Goal: Information Seeking & Learning: Check status

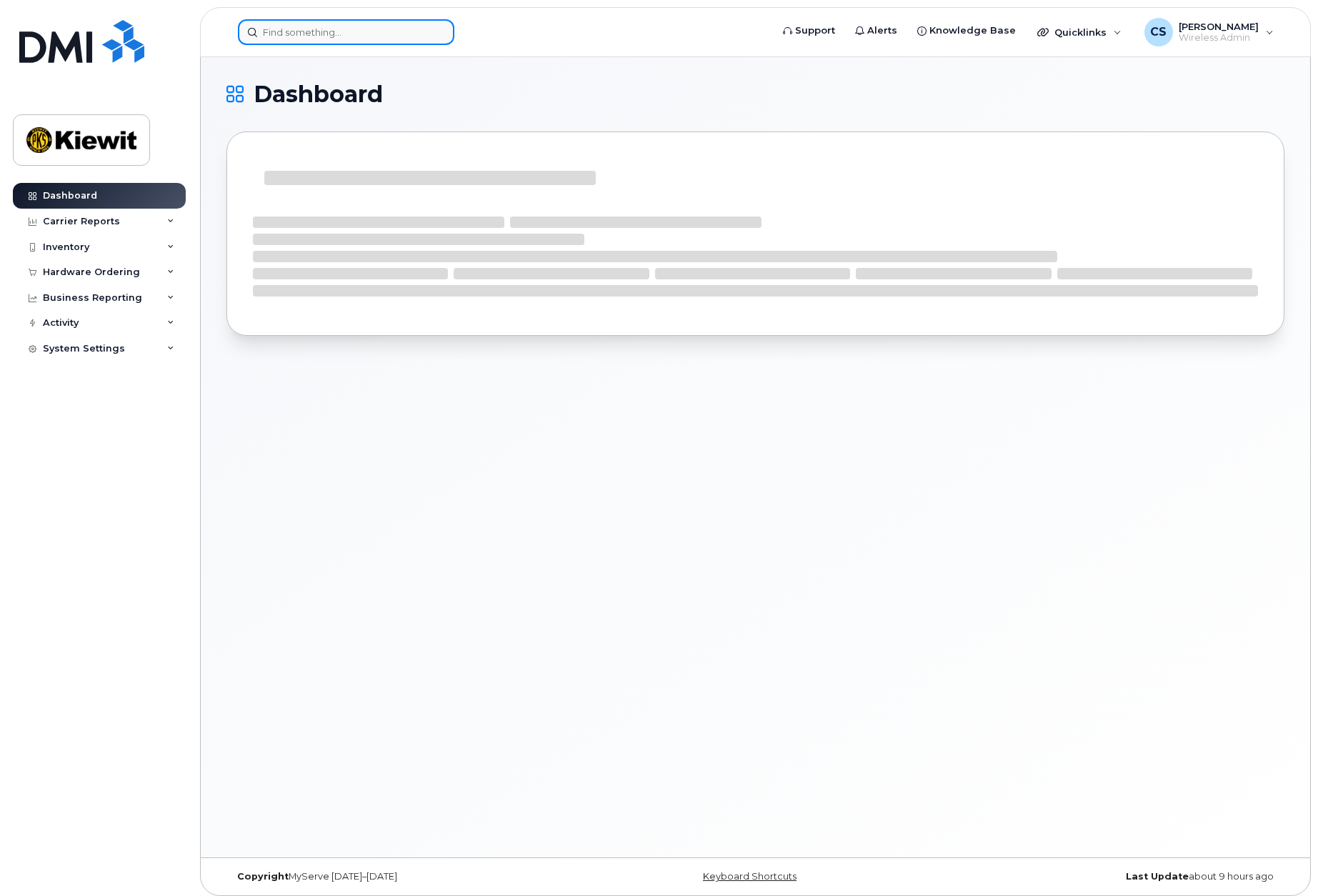
click at [333, 30] on input at bounding box center [346, 31] width 216 height 26
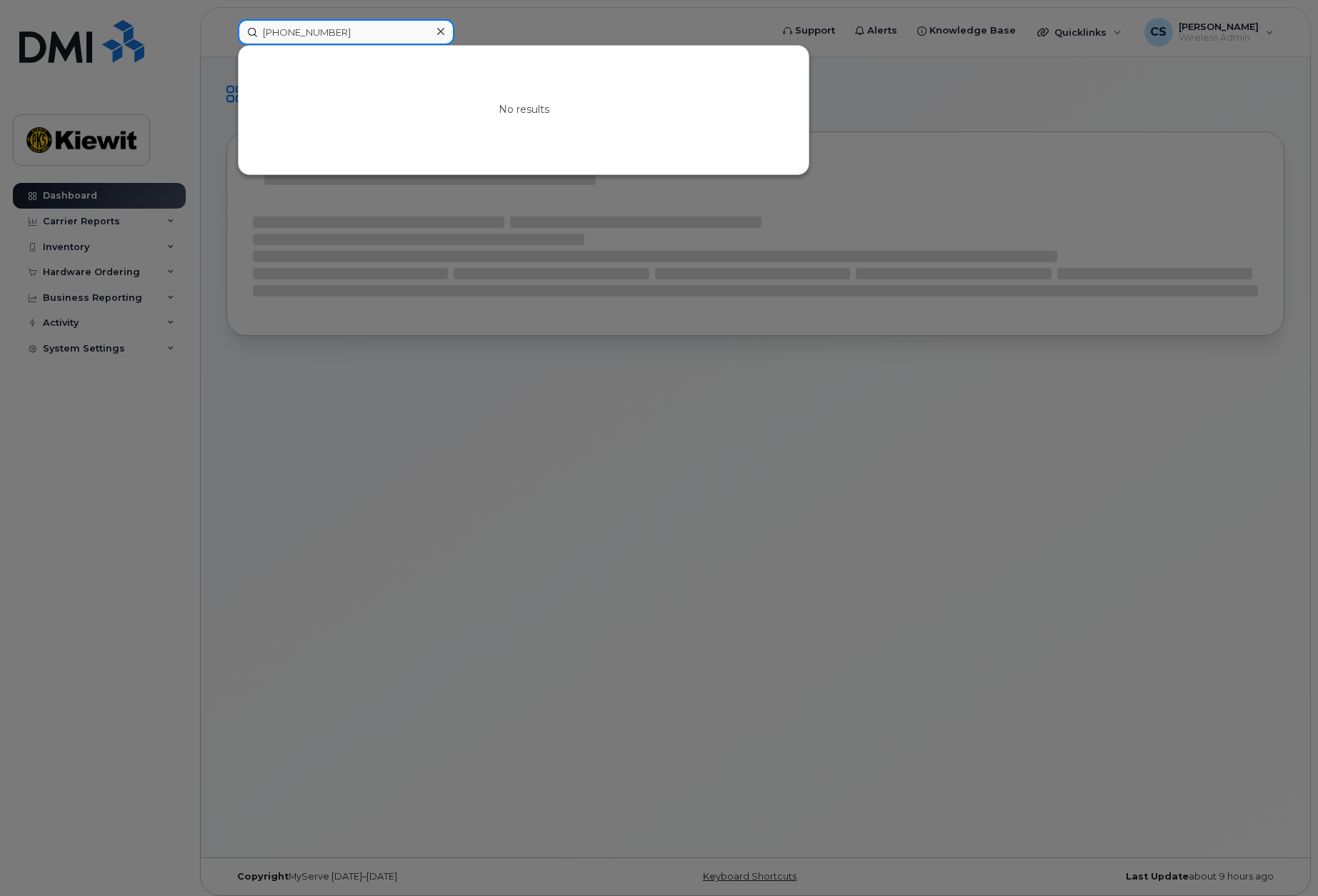
drag, startPoint x: 314, startPoint y: 31, endPoint x: 350, endPoint y: 35, distance: 36.2
click at [315, 31] on input "602-853-3012" at bounding box center [346, 31] width 216 height 26
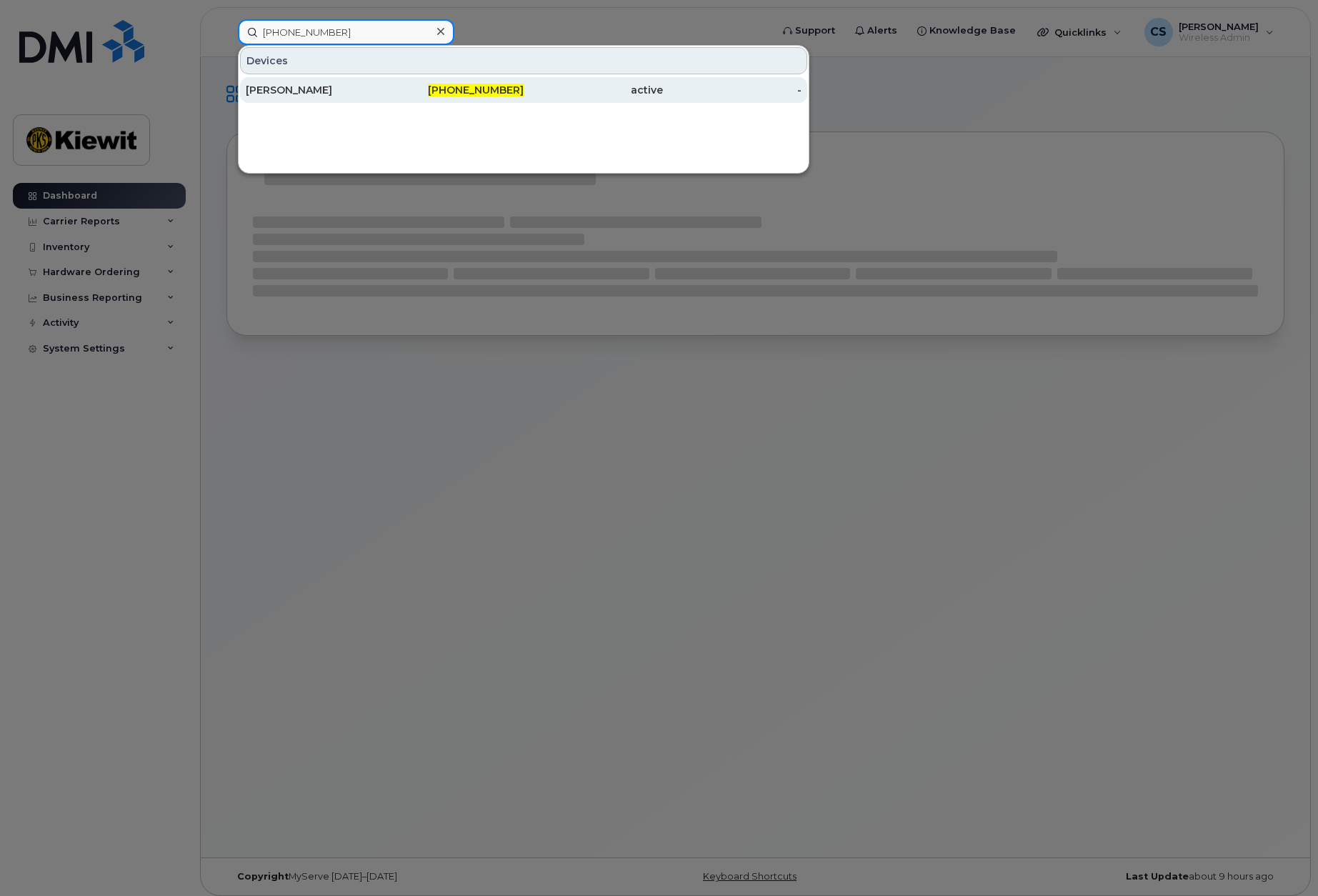
type input "[PHONE_NUMBER]"
click at [317, 88] on div "[PERSON_NAME]" at bounding box center [315, 90] width 139 height 14
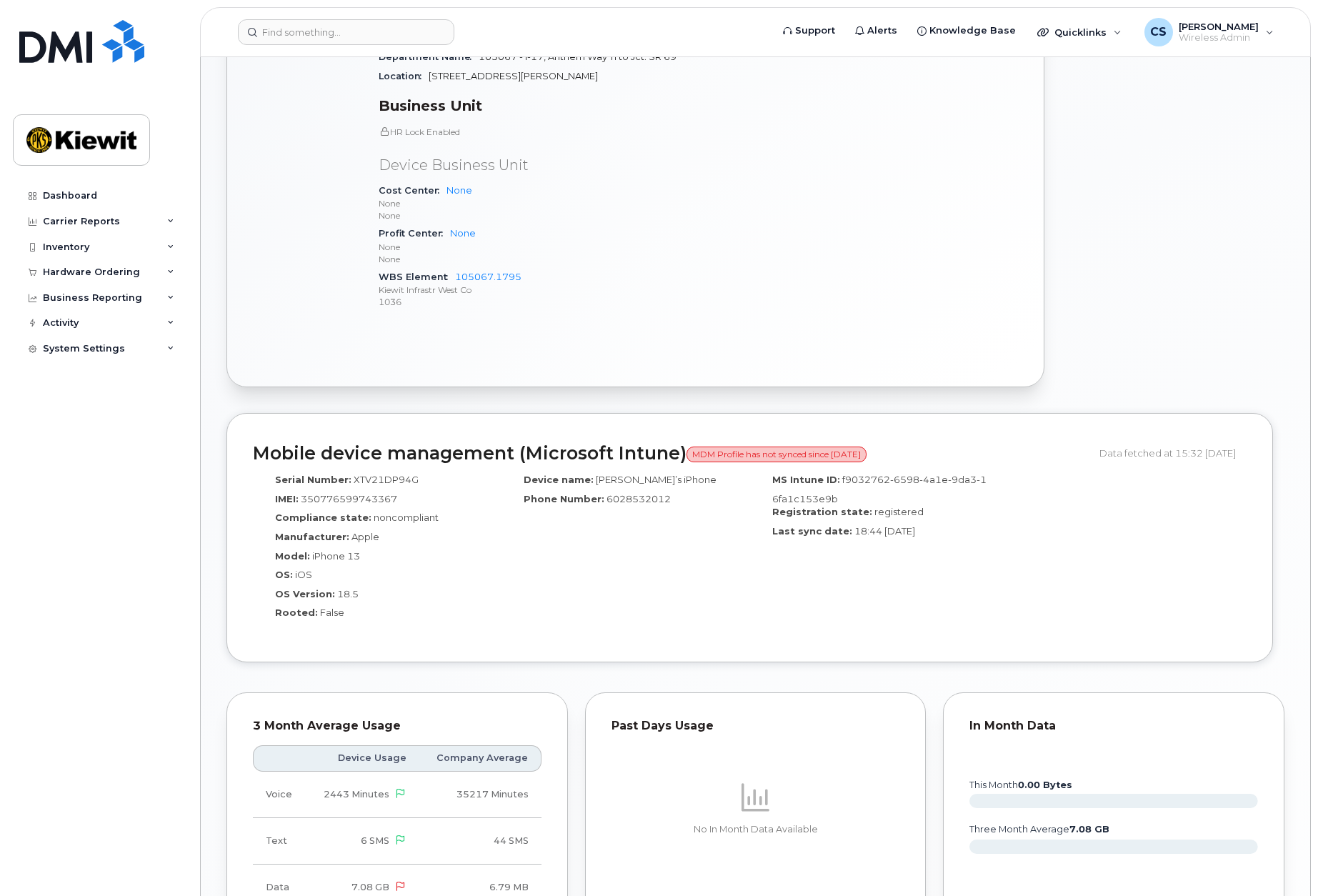
scroll to position [643, 0]
drag, startPoint x: 902, startPoint y: 443, endPoint x: 727, endPoint y: 445, distance: 175.0
click at [727, 445] on h2 "Mobile device management (Microsoft Intune) MDM Profile has not synced since [D…" at bounding box center [670, 453] width 836 height 20
click at [107, 275] on div "Hardware Ordering" at bounding box center [91, 273] width 97 height 11
click at [100, 317] on link "Orders" at bounding box center [112, 326] width 148 height 27
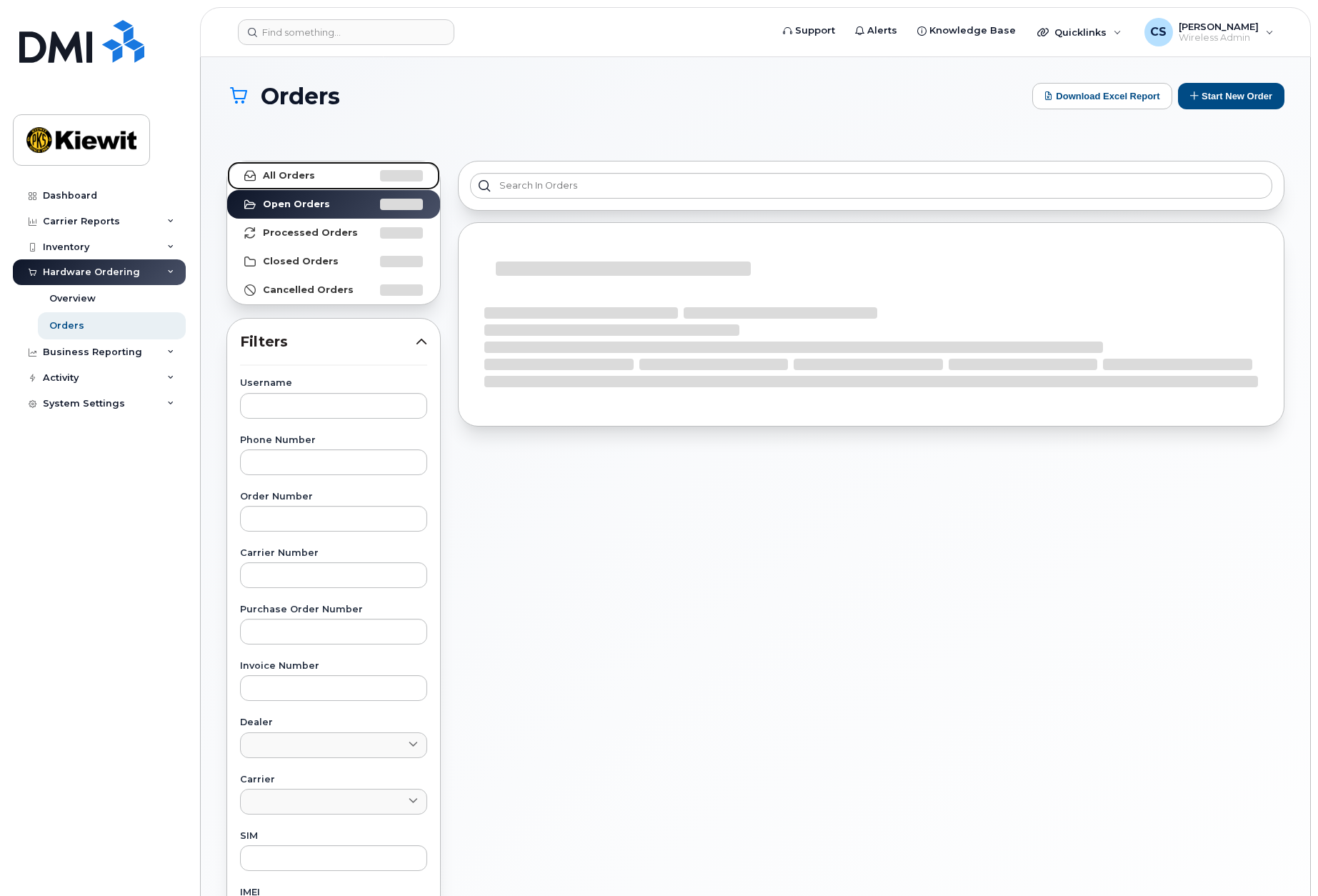
click at [331, 179] on link "All Orders" at bounding box center [333, 175] width 213 height 29
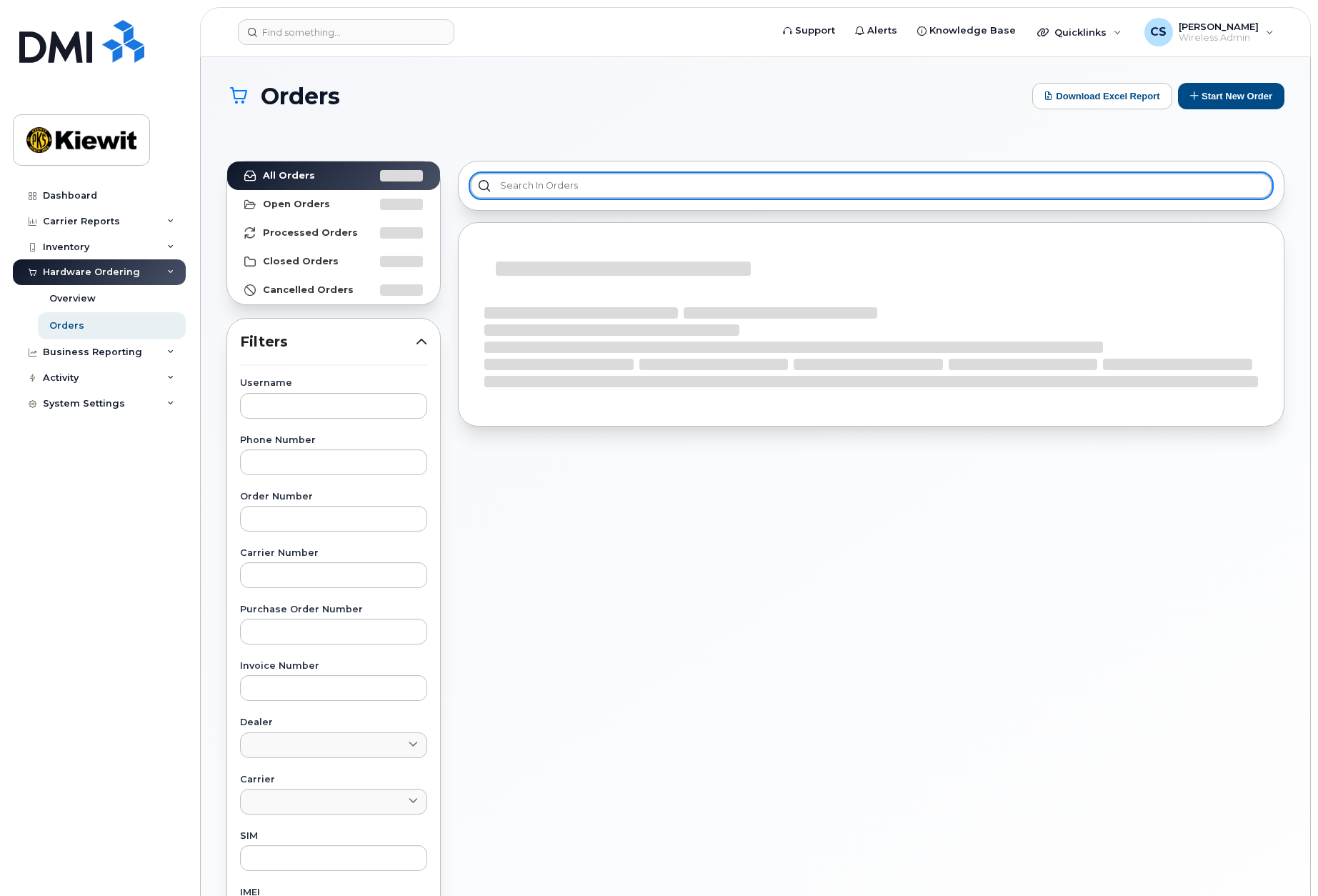
click at [542, 183] on input "text" at bounding box center [871, 185] width 802 height 26
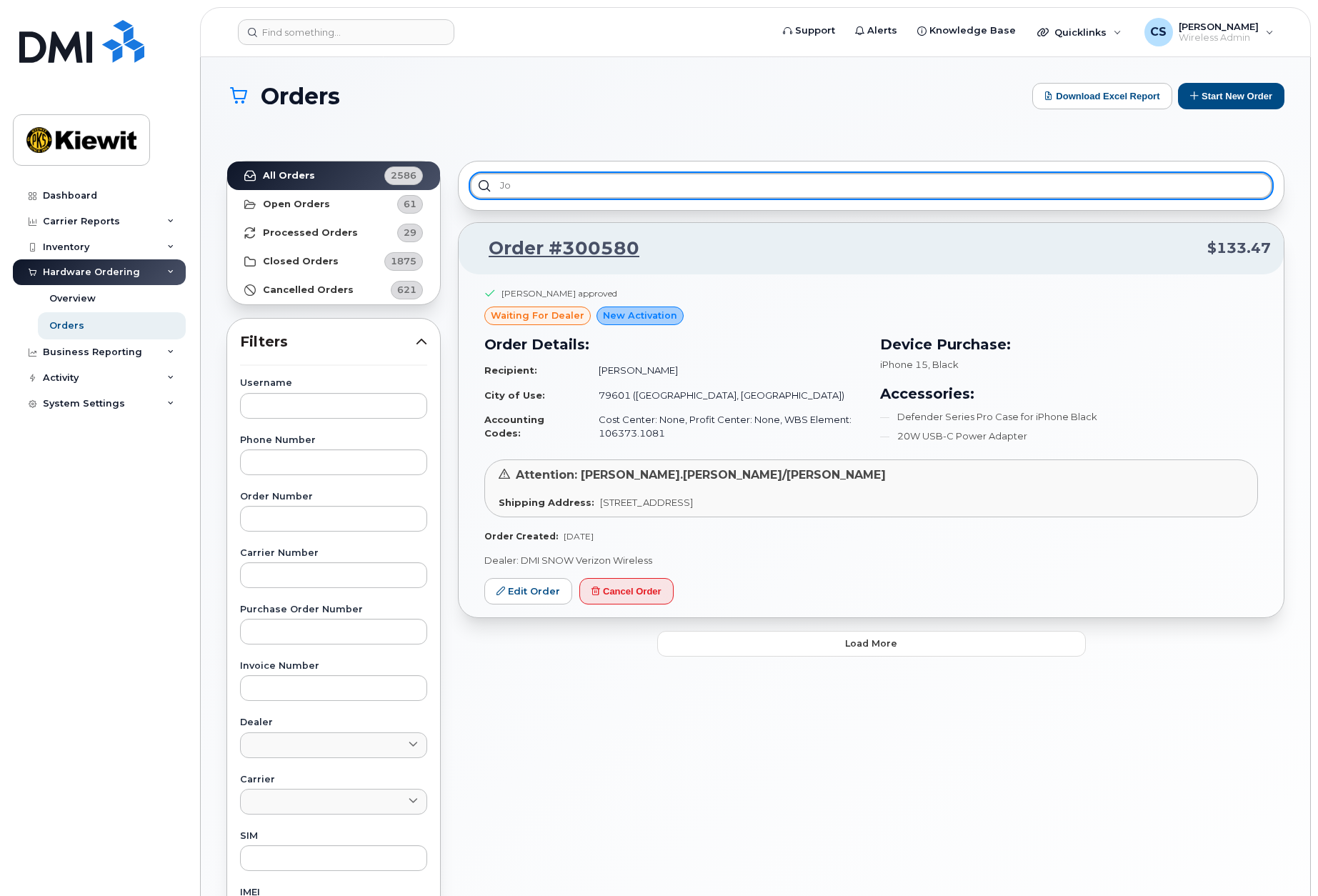
type input "j"
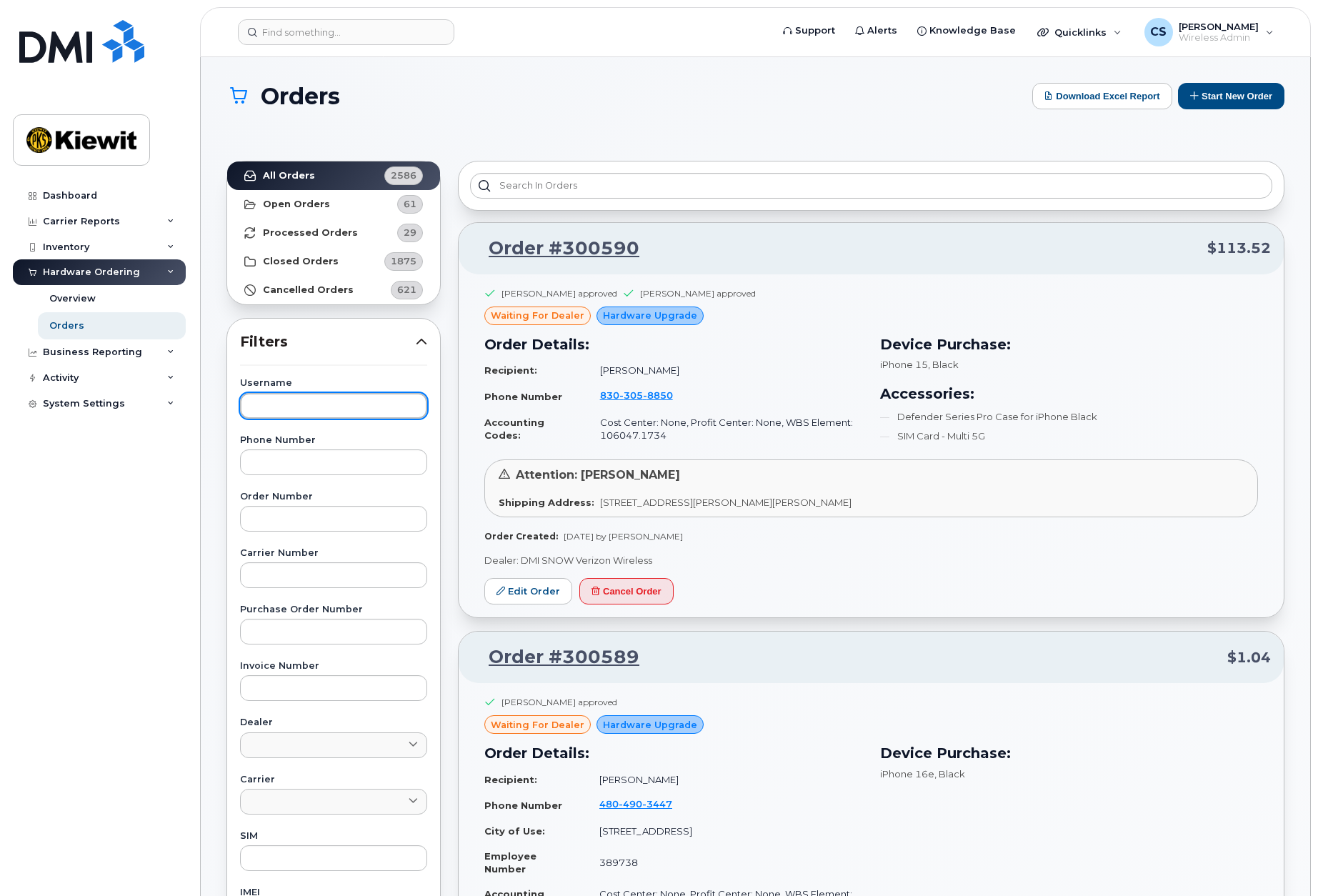
click at [315, 400] on input "text" at bounding box center [334, 405] width 187 height 26
type input "[PERSON_NAME]"
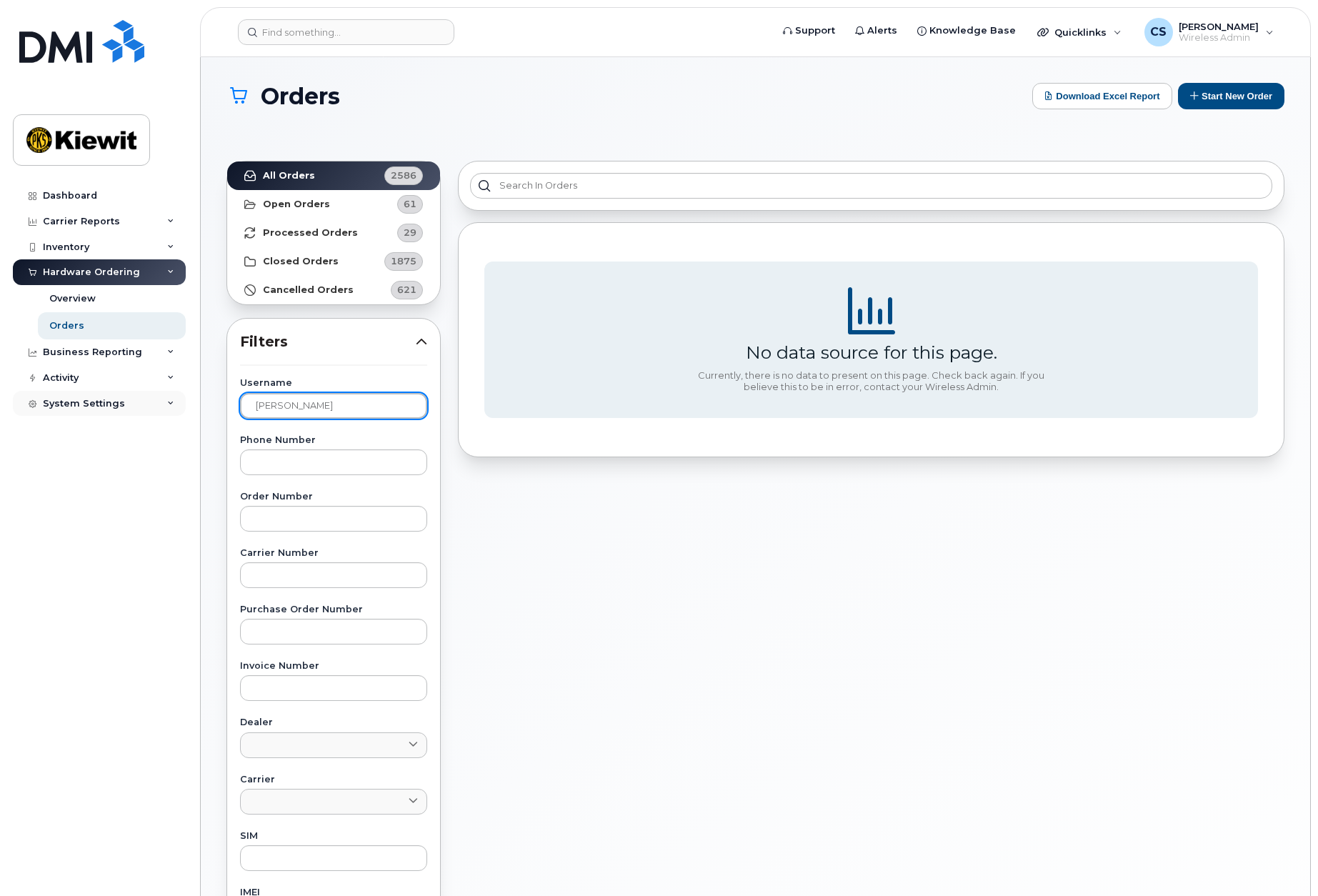
drag, startPoint x: 316, startPoint y: 405, endPoint x: 58, endPoint y: 390, distance: 258.4
click at [201, 390] on div "Support Alerts Knowledge Base Quicklinks Suspend / Cancel Device Change SIM Car…" at bounding box center [756, 615] width 1109 height 1116
drag, startPoint x: 277, startPoint y: 450, endPoint x: 300, endPoint y: 447, distance: 23.2
click at [277, 450] on input "text" at bounding box center [334, 462] width 187 height 26
type input "[PHONE_NUMBER]"
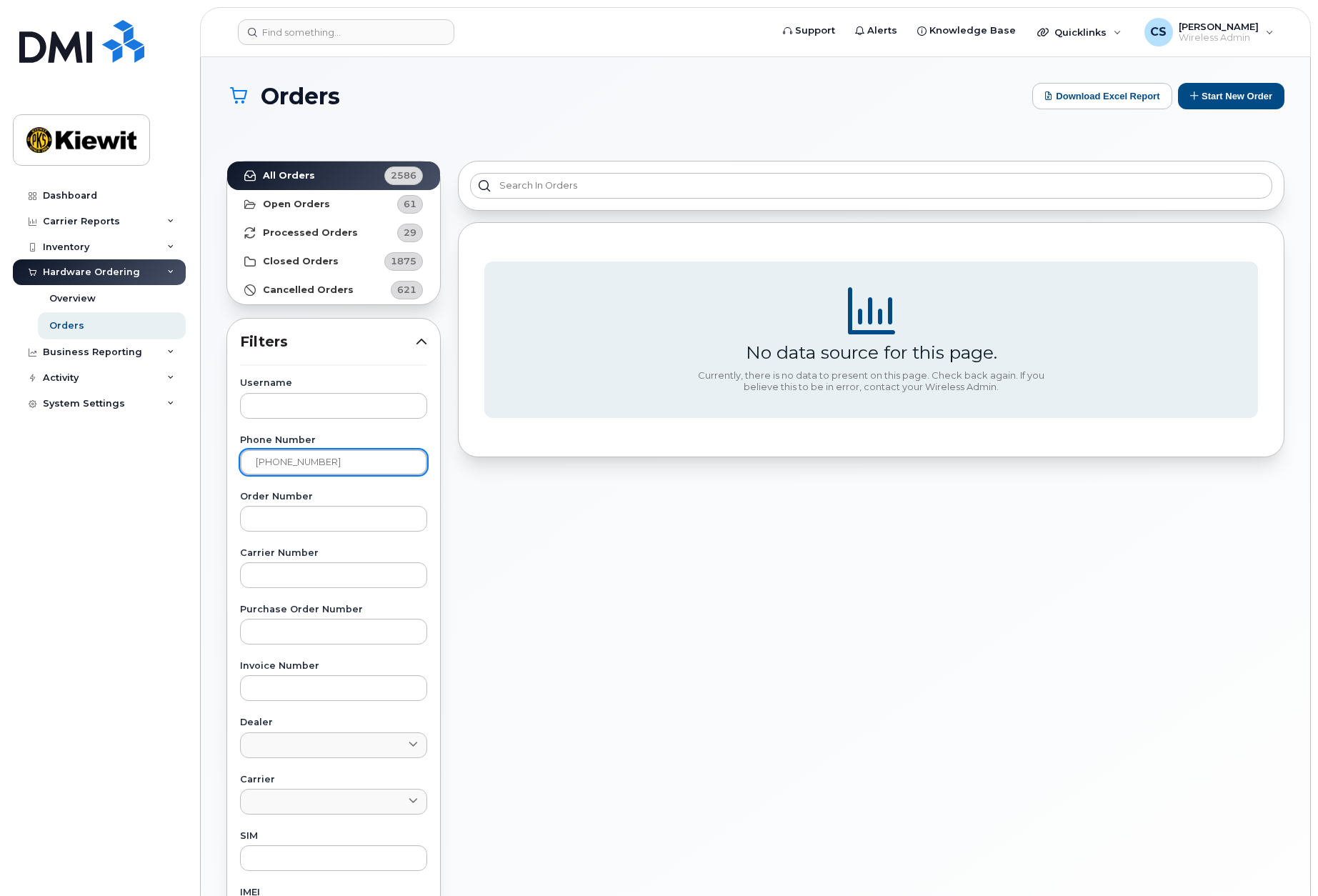
click at [378, 32] on input at bounding box center [346, 31] width 216 height 26
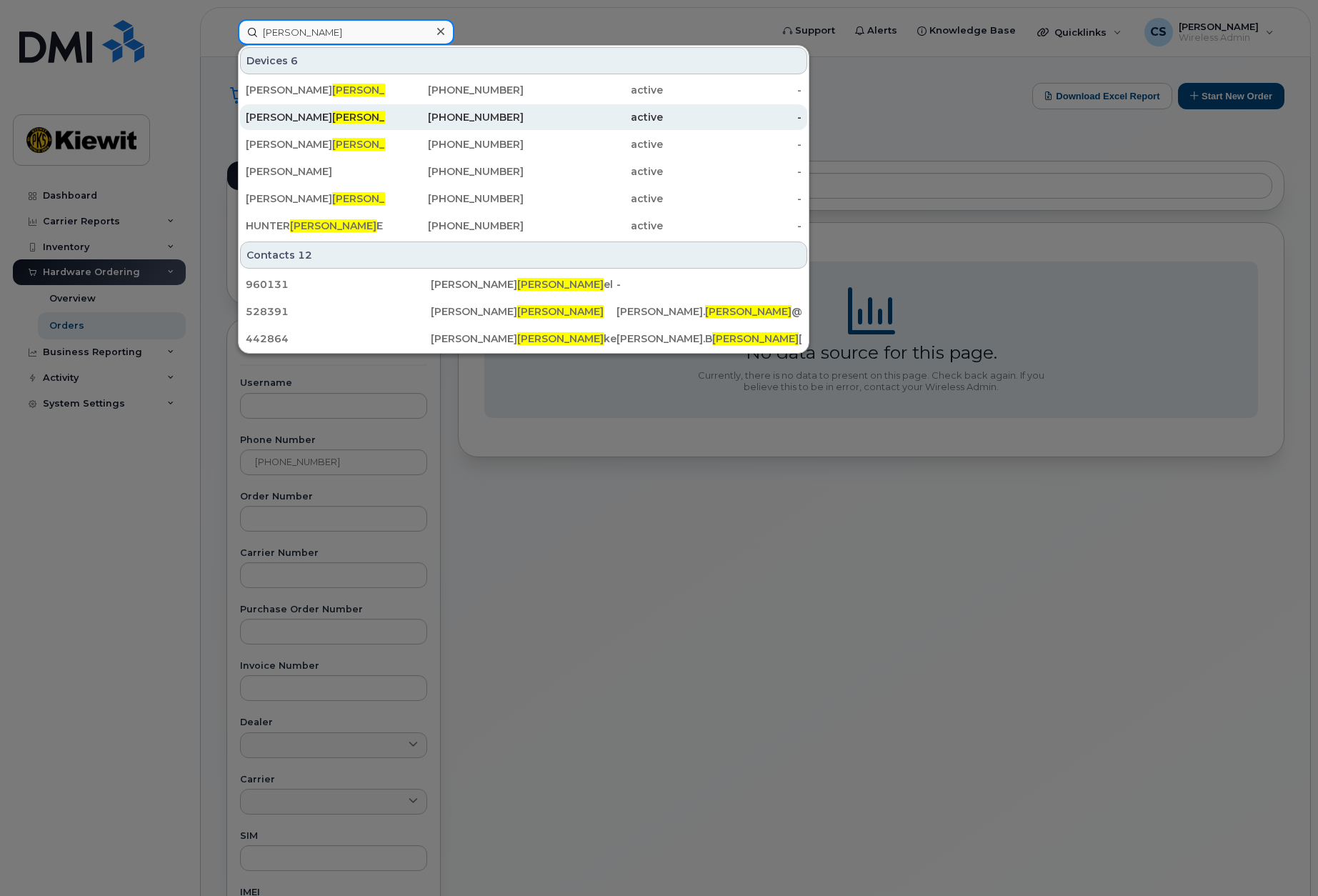
type input "[PERSON_NAME]"
click at [339, 122] on div "[PERSON_NAME]" at bounding box center [315, 116] width 139 height 14
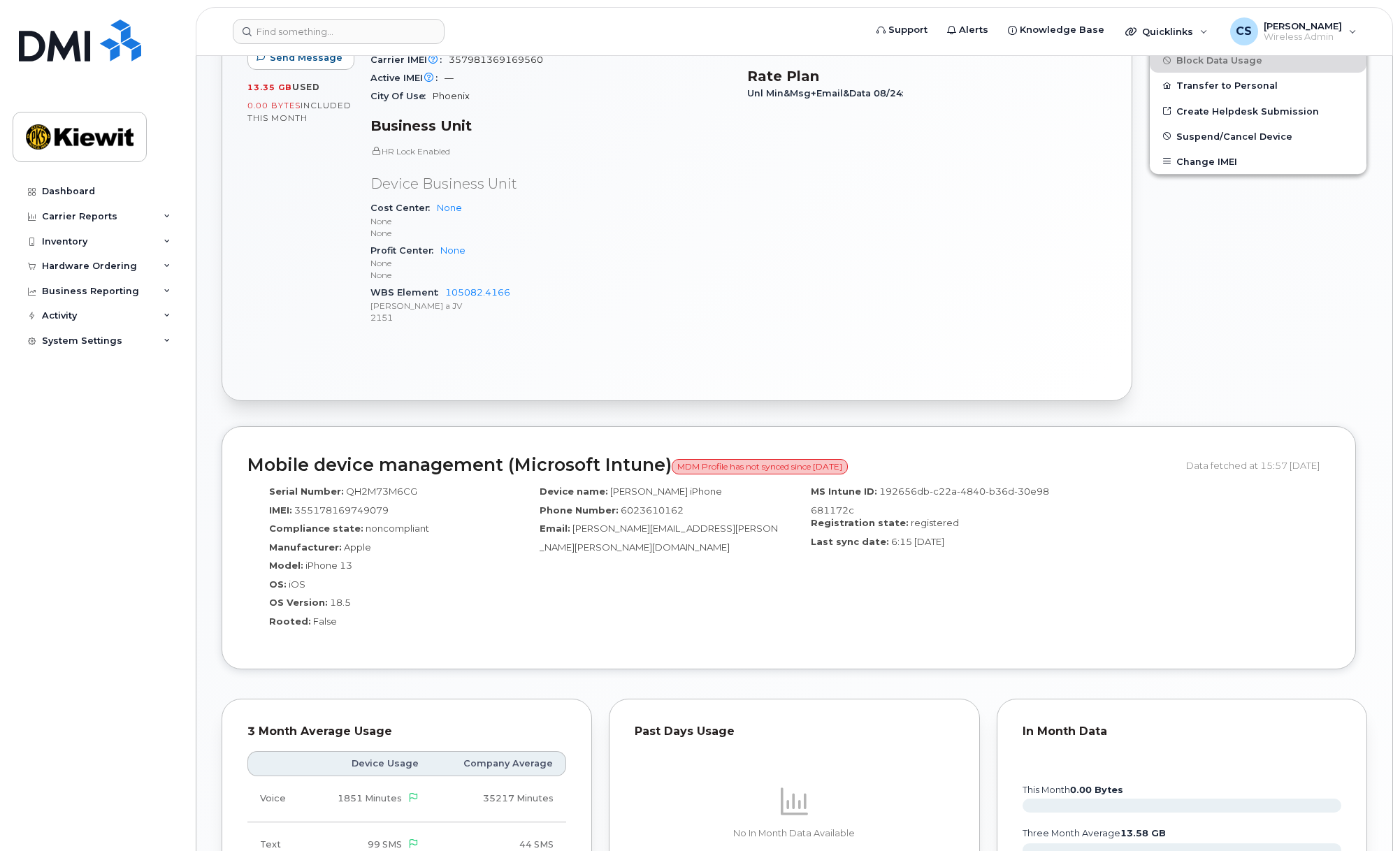
scroll to position [185, 0]
